Goal: Information Seeking & Learning: Learn about a topic

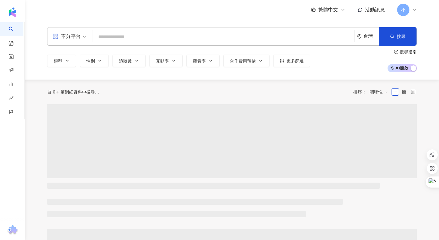
click at [108, 34] on input "search" at bounding box center [223, 37] width 257 height 12
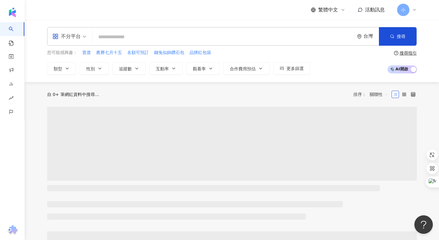
type input "****"
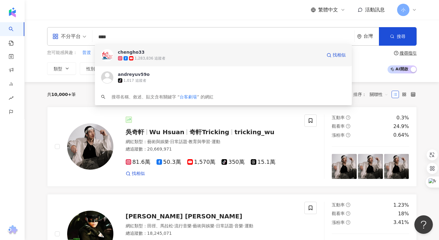
click at [164, 54] on span "chengho33" at bounding box center [220, 52] width 204 height 6
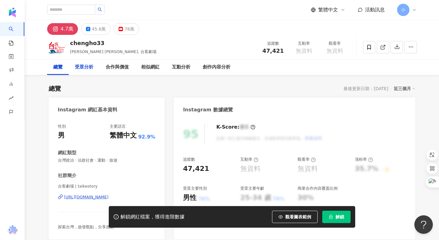
click at [119, 29] on rect at bounding box center [121, 29] width 4 height 2
click at [124, 30] on div "78萬" at bounding box center [129, 29] width 10 height 9
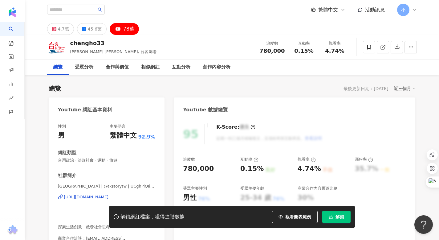
click at [337, 221] on button "解鎖" at bounding box center [336, 216] width 28 height 12
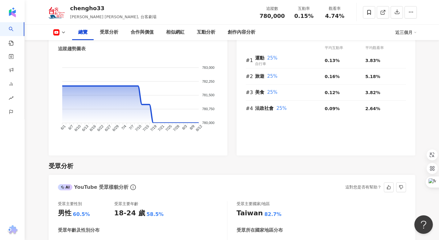
scroll to position [507, 0]
